Goal: Register for event/course

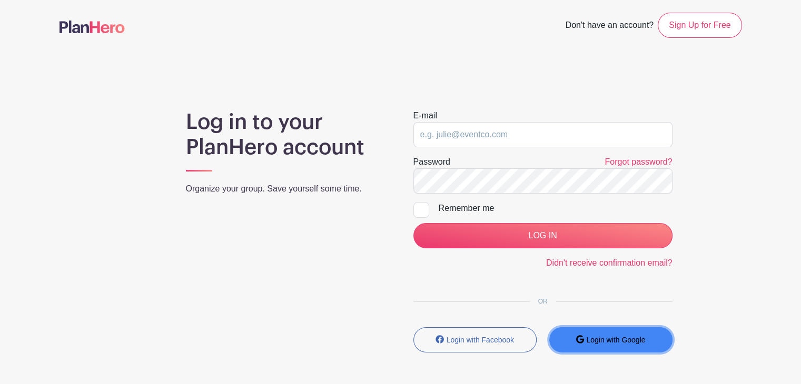
click at [601, 346] on button "Login with Google" at bounding box center [610, 340] width 123 height 25
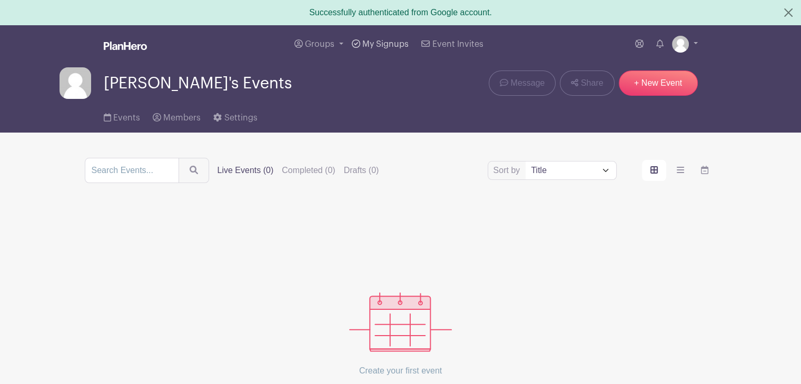
click at [379, 41] on span "My Signups" at bounding box center [385, 44] width 46 height 8
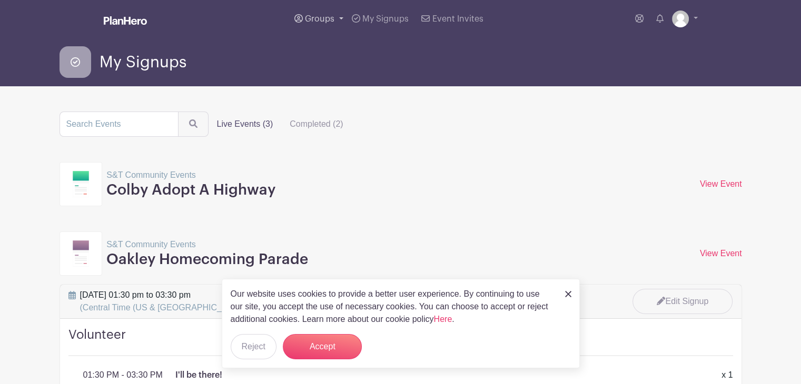
click at [327, 17] on span "Groups" at bounding box center [319, 19] width 29 height 8
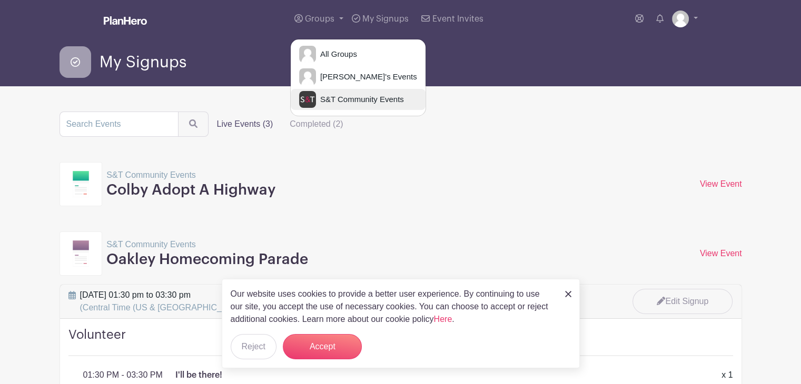
click at [331, 98] on span "S&T Community Events" at bounding box center [360, 100] width 88 height 12
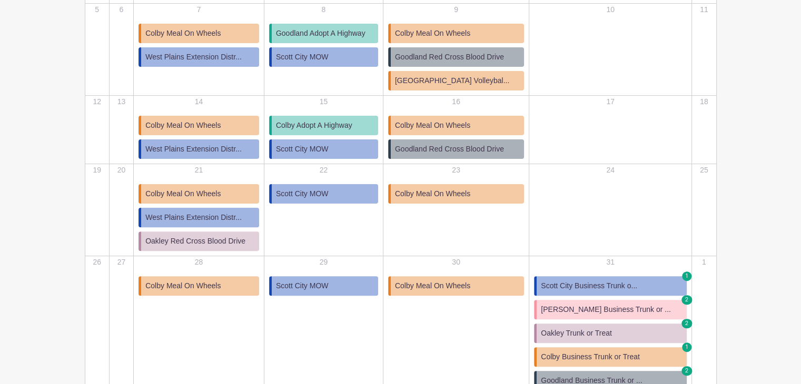
scroll to position [356, 0]
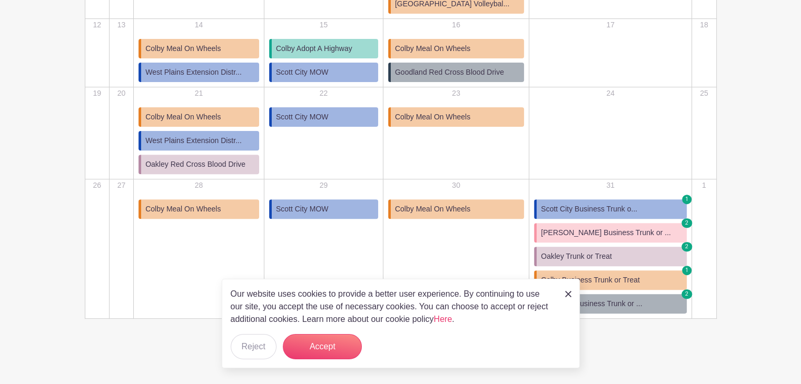
click at [566, 299] on link at bounding box center [568, 294] width 6 height 13
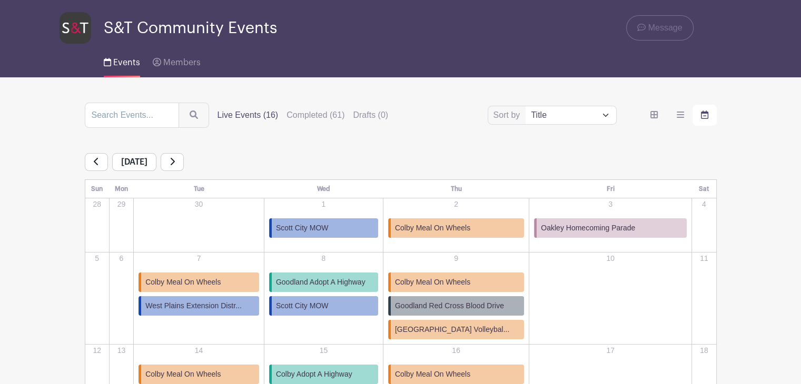
scroll to position [27, 0]
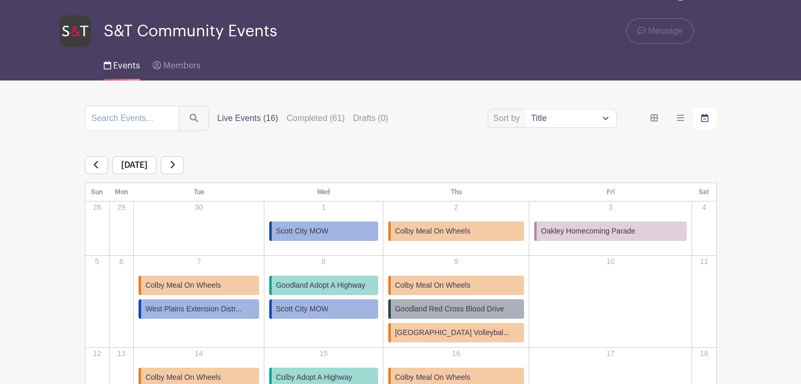
click at [184, 167] on link at bounding box center [172, 165] width 23 height 18
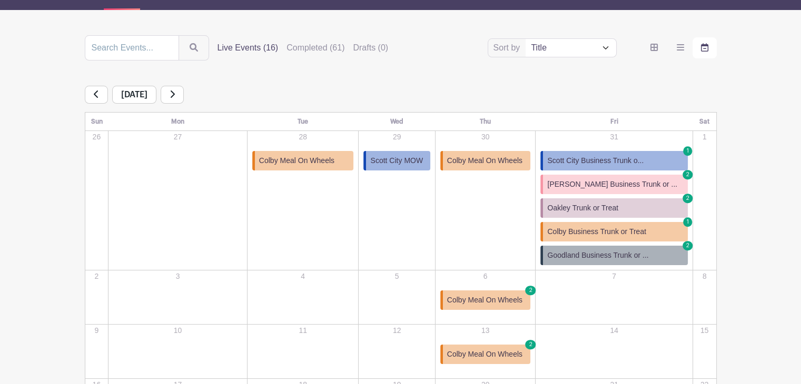
scroll to position [97, 0]
click at [184, 95] on link at bounding box center [172, 95] width 23 height 18
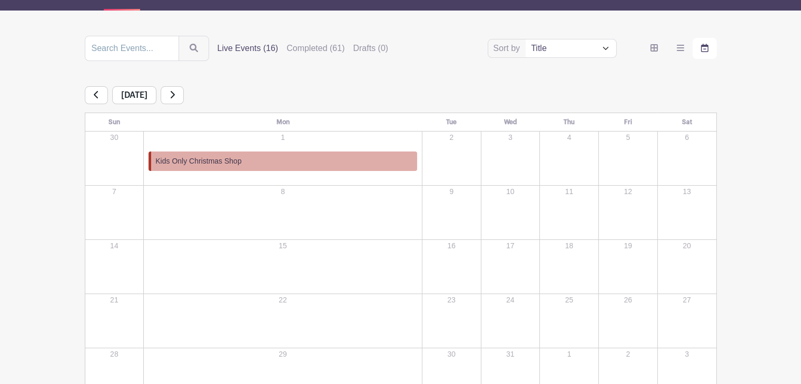
click at [100, 95] on link at bounding box center [96, 95] width 23 height 18
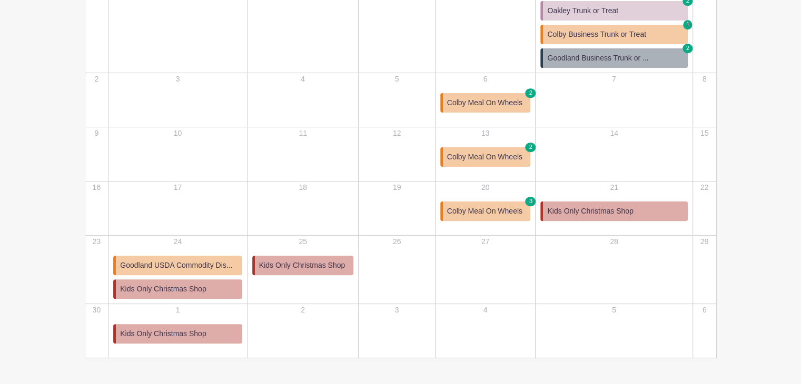
scroll to position [295, 0]
click at [293, 264] on span "Kids Only Christmas Shop" at bounding box center [302, 265] width 86 height 11
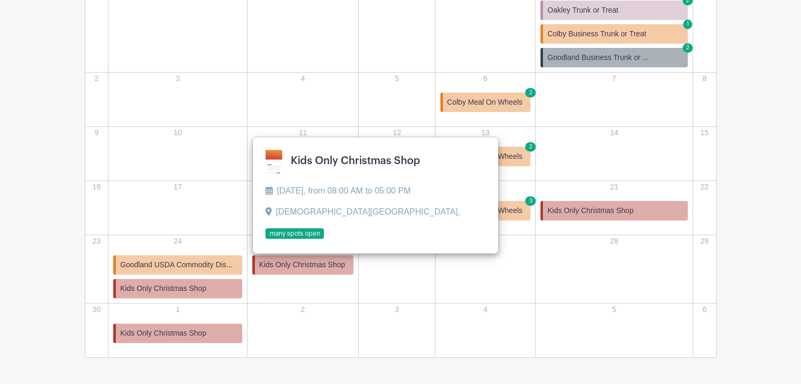
click at [154, 325] on link "Kids Only Christmas Shop" at bounding box center [177, 333] width 129 height 19
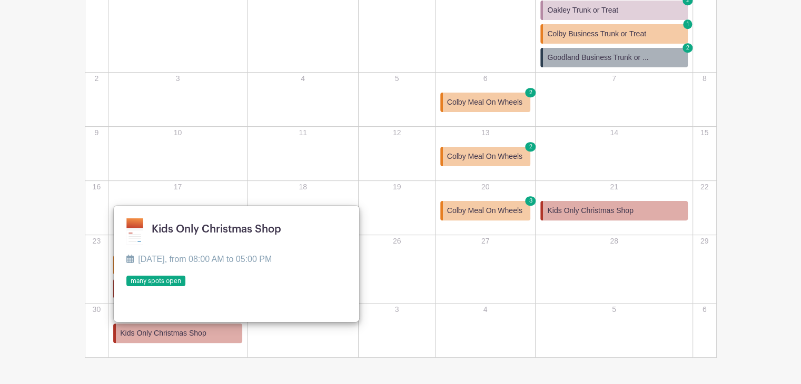
click at [319, 151] on div "11" at bounding box center [303, 153] width 110 height 53
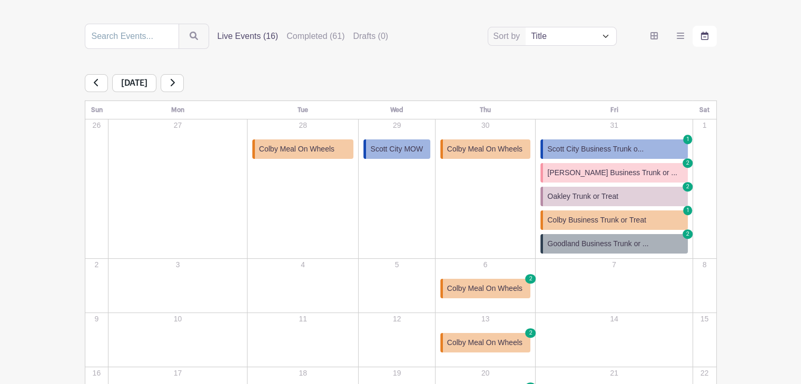
scroll to position [107, 0]
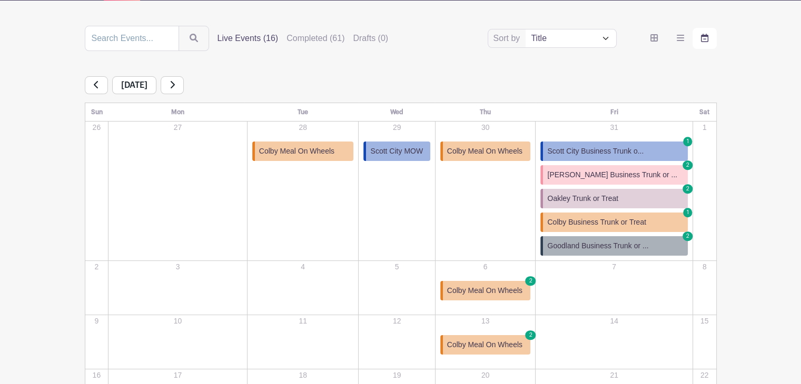
click at [100, 81] on link at bounding box center [96, 85] width 23 height 18
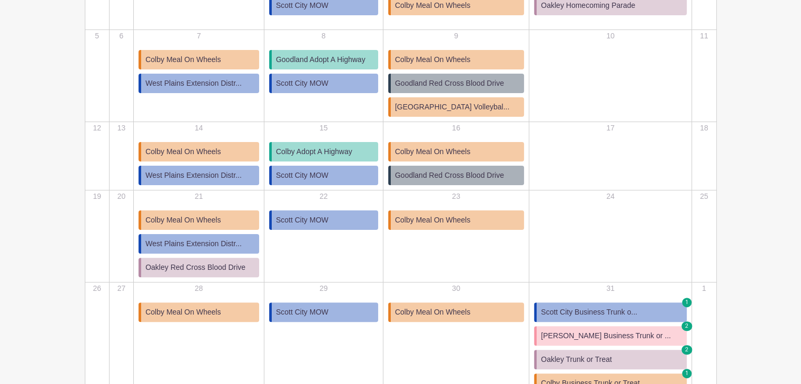
scroll to position [254, 0]
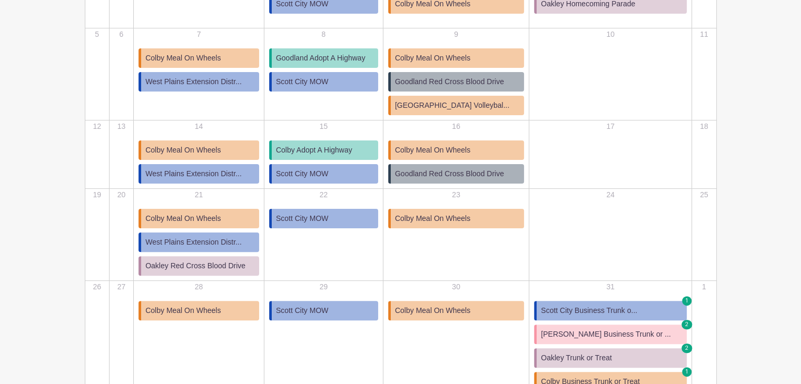
click at [314, 150] on span "Colby Adopt A Highway" at bounding box center [314, 150] width 76 height 11
click at [367, 154] on link "Colby Adopt A Highway" at bounding box center [323, 150] width 109 height 19
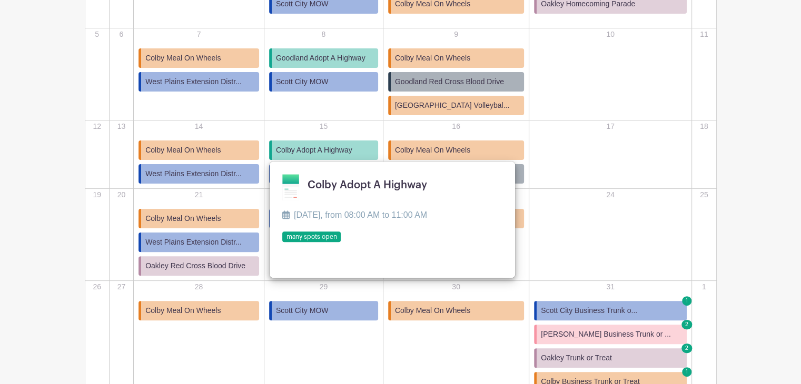
click at [282, 243] on link at bounding box center [282, 243] width 0 height 0
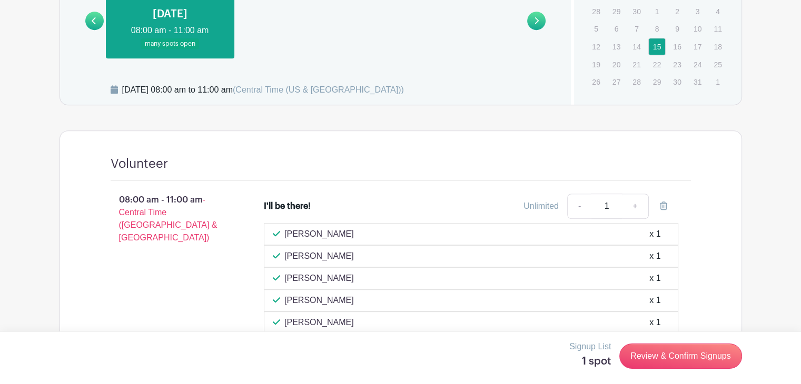
scroll to position [510, 0]
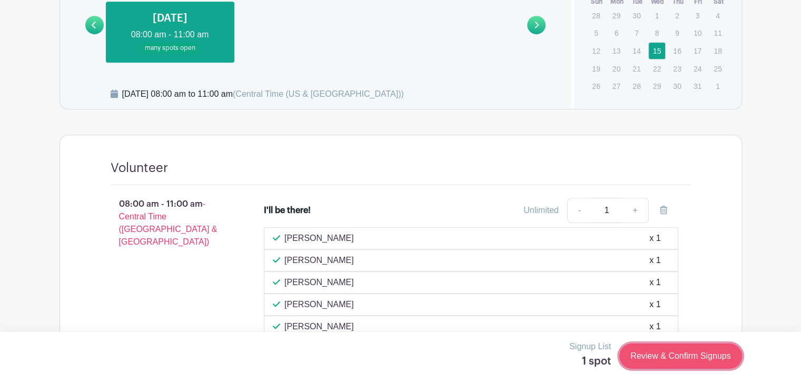
click at [690, 350] on link "Review & Confirm Signups" at bounding box center [680, 356] width 122 height 25
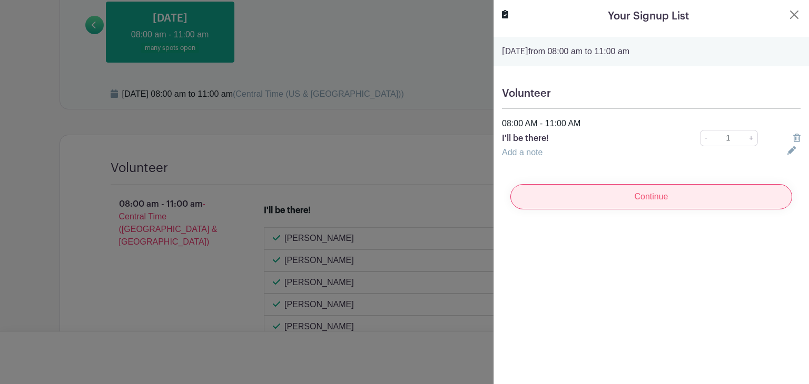
click at [667, 203] on input "Continue" at bounding box center [651, 196] width 282 height 25
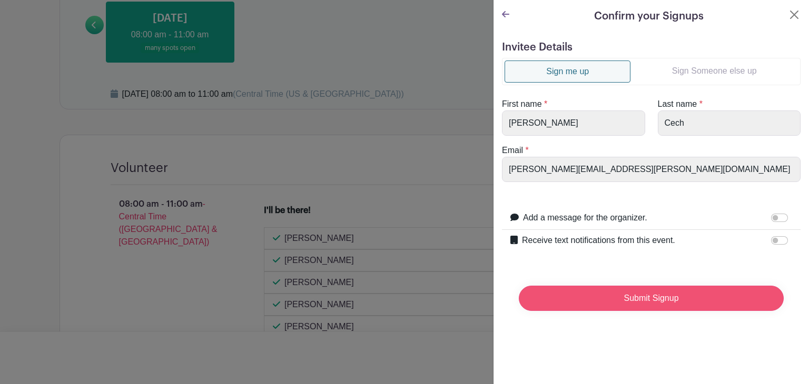
click at [650, 308] on input "Submit Signup" at bounding box center [651, 298] width 265 height 25
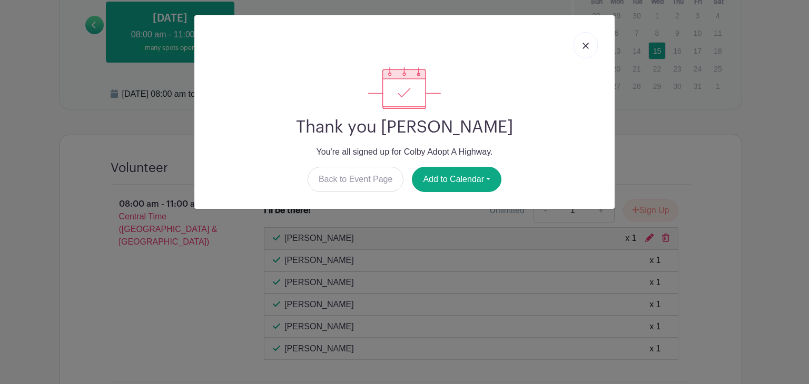
click at [589, 43] on link at bounding box center [586, 45] width 24 height 26
